Goal: Complete application form

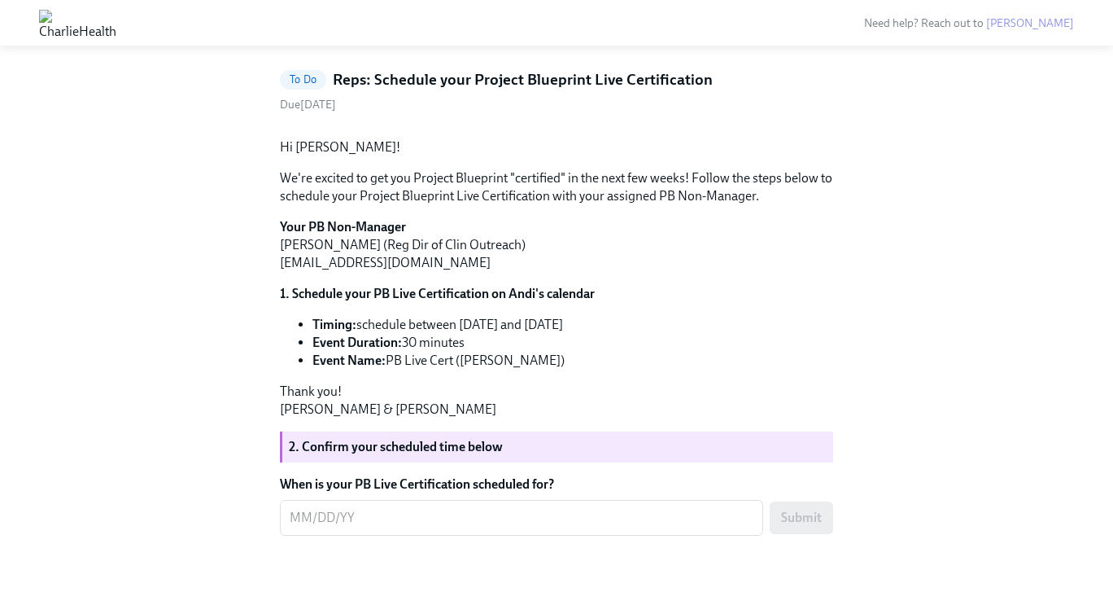
scroll to position [130, 0]
drag, startPoint x: 555, startPoint y: 431, endPoint x: 392, endPoint y: 429, distance: 163.6
click at [392, 370] on li "Event Name: PB Live Cert ([PERSON_NAME])" at bounding box center [573, 361] width 521 height 18
copy li "PB Live Cert ([PERSON_NAME])"
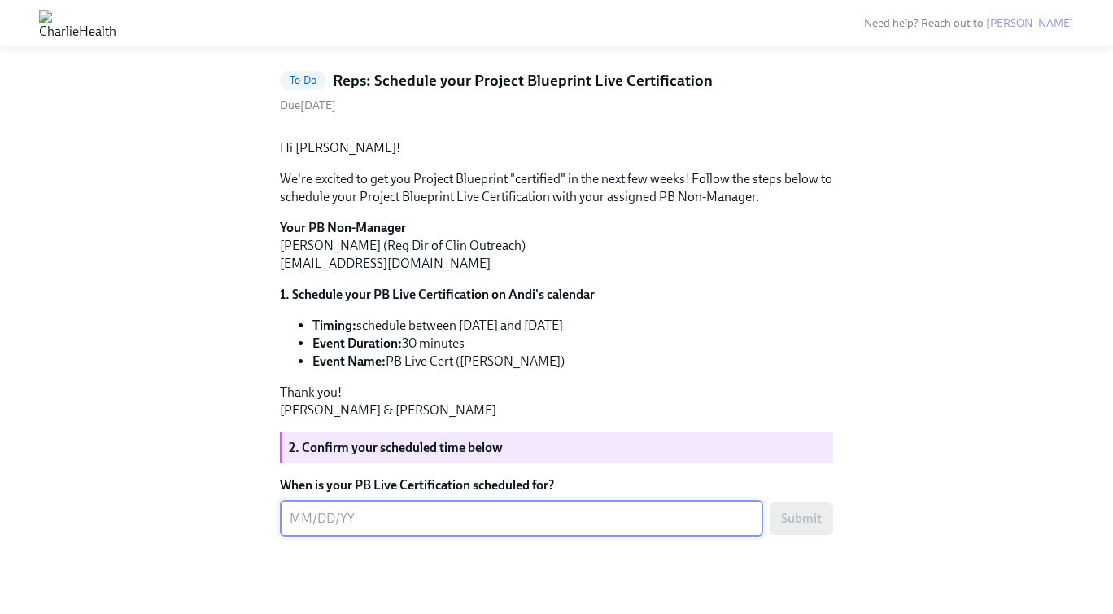
scroll to position [158, 0]
click at [373, 527] on textarea "When is your PB Live Certification scheduled for?" at bounding box center [522, 518] width 464 height 20
type textarea "9/22/2025"
click at [638, 411] on div "Hi Sonya! We're excited to get you Project Blueprint "certified" in the next fe…" at bounding box center [556, 278] width 553 height 280
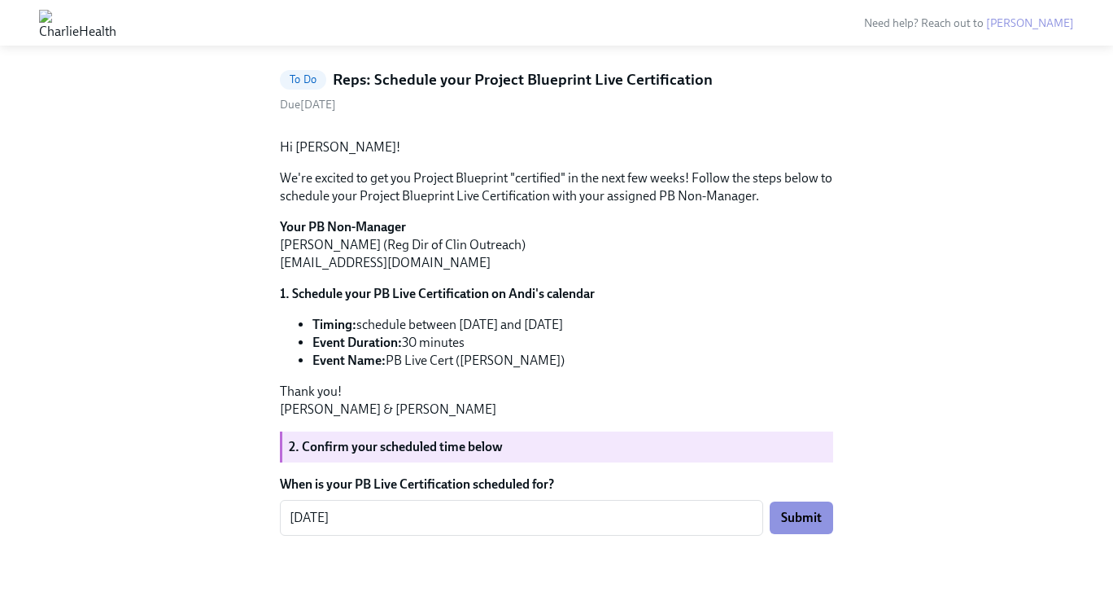
scroll to position [193, 0]
click at [823, 519] on button "Submit" at bounding box center [801, 517] width 63 height 33
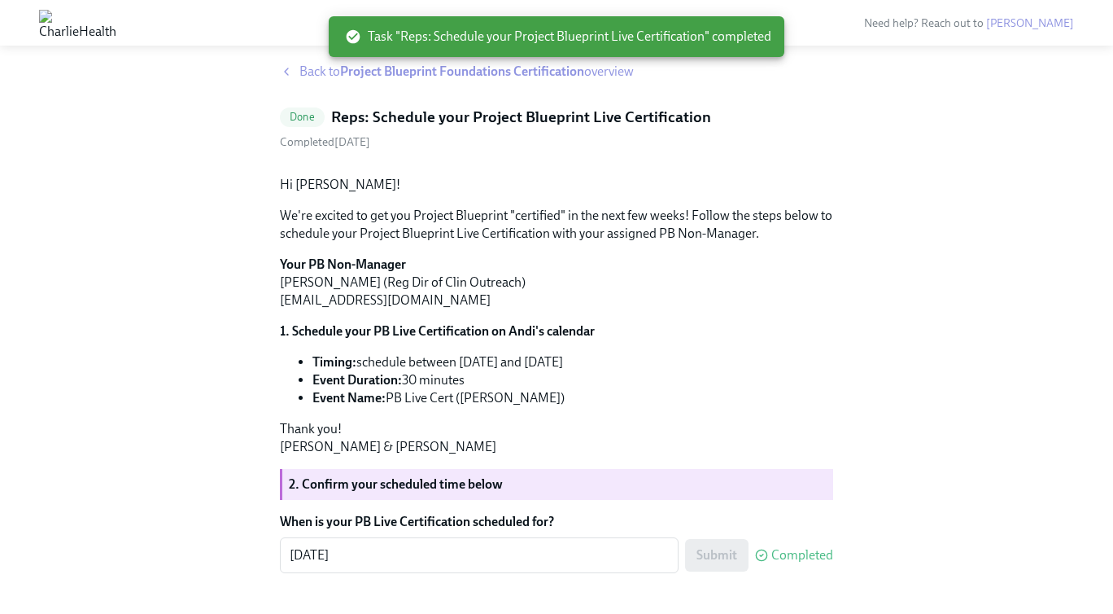
scroll to position [0, 0]
